Goal: Register for event/course

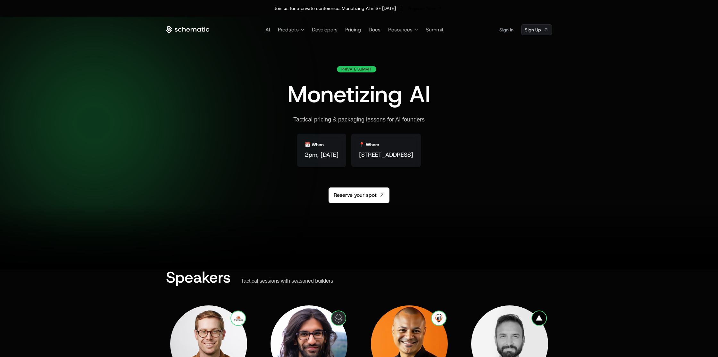
drag, startPoint x: 198, startPoint y: 126, endPoint x: 509, endPoint y: 159, distance: 312.7
click at [509, 159] on div "Private Summit Monetizing AI Tactical pricing & packaging lessons for AI founde…" at bounding box center [359, 150] width 386 height 168
